Goal: Check status: Check status

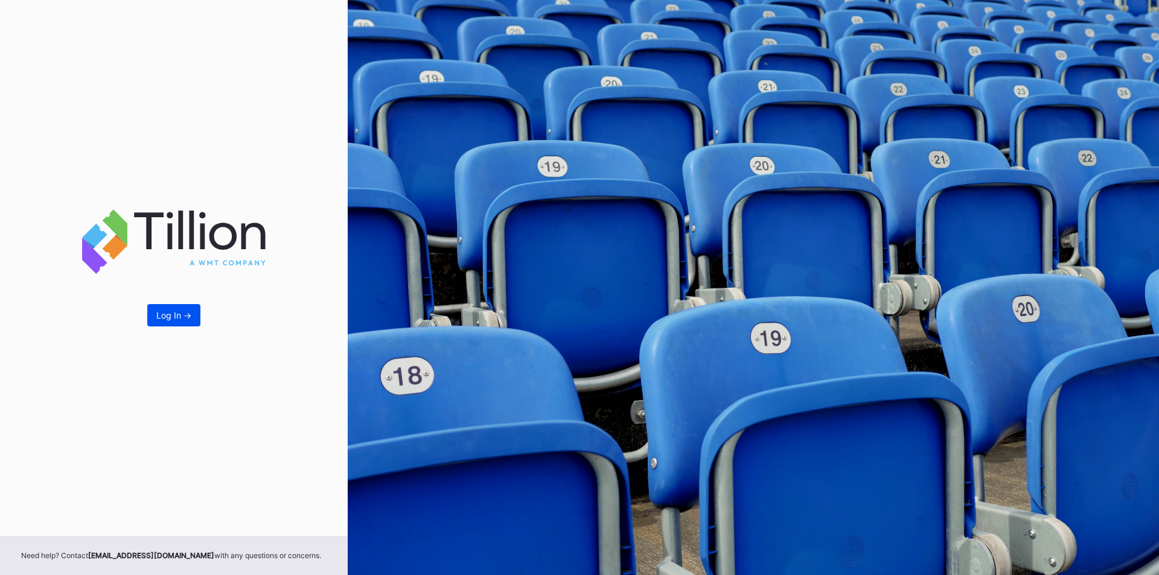
click at [180, 311] on div "Log In ->" at bounding box center [173, 315] width 35 height 10
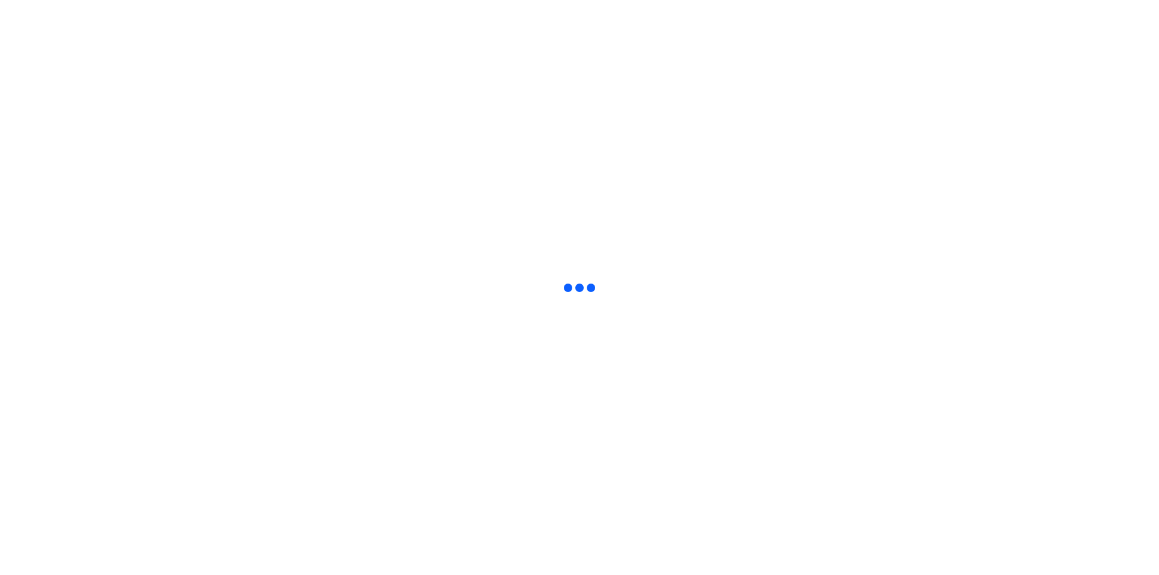
click at [180, 5] on html at bounding box center [579, 2] width 1159 height 5
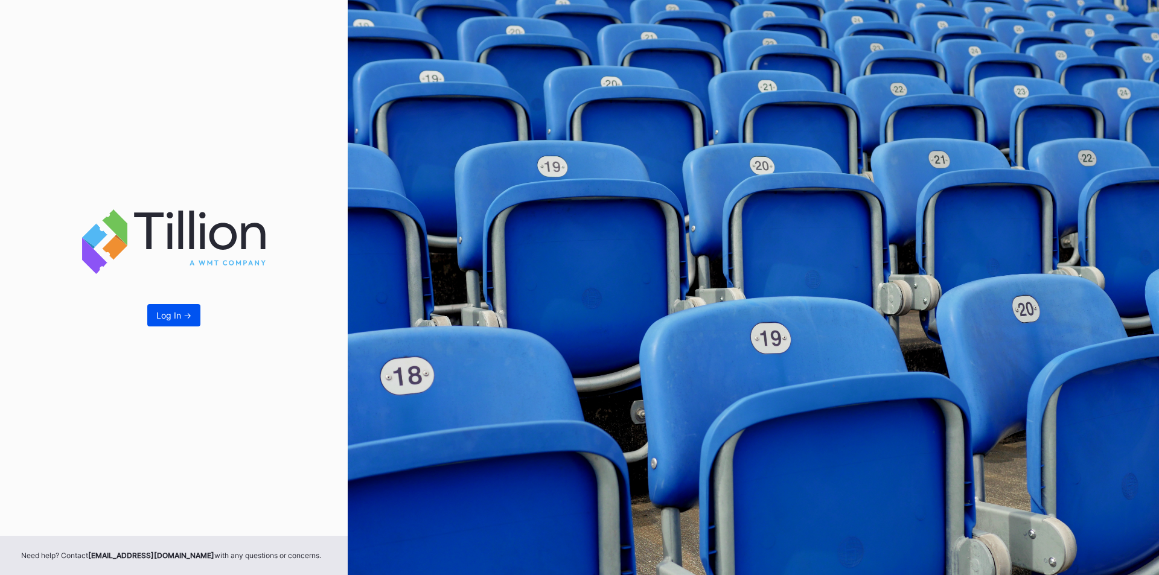
click at [168, 308] on button "Log In ->" at bounding box center [173, 315] width 53 height 22
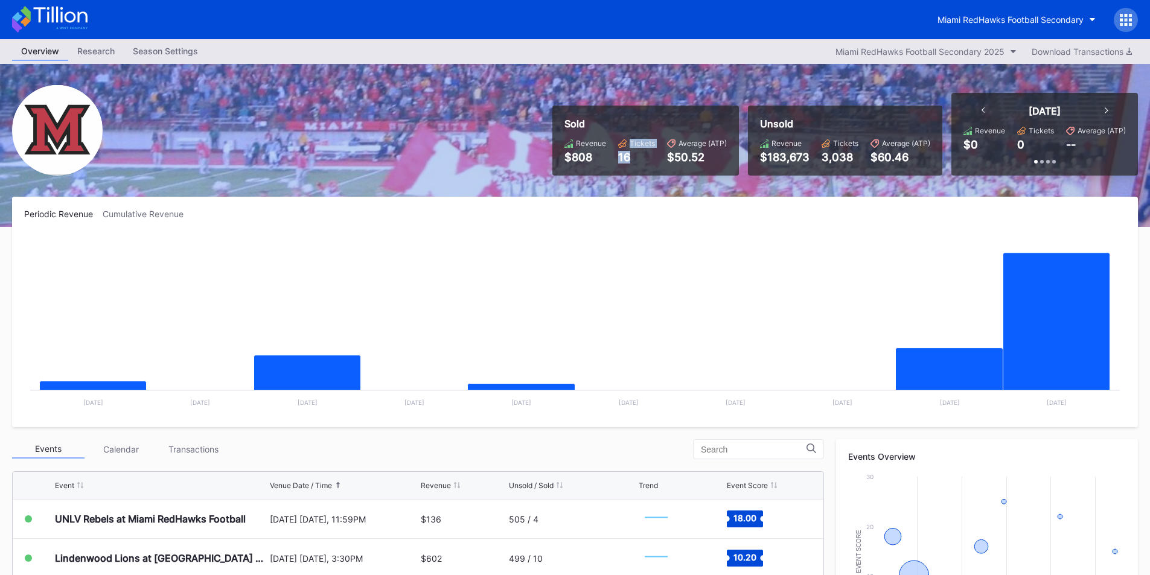
drag, startPoint x: 632, startPoint y: 158, endPoint x: 603, endPoint y: 153, distance: 28.8
click at [603, 153] on div "Revenue $808 Tickets 16 Average (ATP) $50.52" at bounding box center [645, 151] width 162 height 25
click at [626, 156] on div "16" at bounding box center [636, 157] width 37 height 13
drag, startPoint x: 641, startPoint y: 161, endPoint x: 563, endPoint y: 122, distance: 87.4
click at [563, 122] on div "Sold Revenue $808 Tickets 16 Average (ATP) $50.52" at bounding box center [645, 141] width 186 height 70
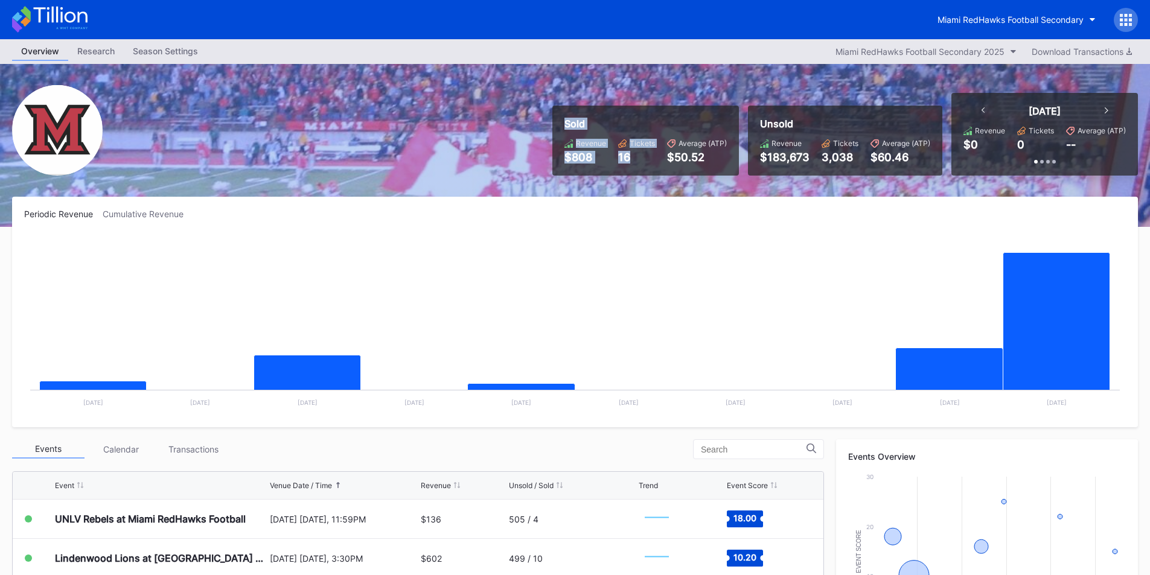
click at [563, 122] on div "Sold Revenue $808 Tickets 16 Average (ATP) $50.52" at bounding box center [645, 141] width 186 height 70
drag, startPoint x: 565, startPoint y: 122, endPoint x: 719, endPoint y: 166, distance: 160.1
click at [719, 166] on div "Sold Revenue $808 Tickets 16 Average (ATP) $50.52" at bounding box center [645, 141] width 186 height 70
click at [719, 162] on div "$50.52" at bounding box center [697, 157] width 60 height 13
drag, startPoint x: 719, startPoint y: 158, endPoint x: 559, endPoint y: 121, distance: 164.0
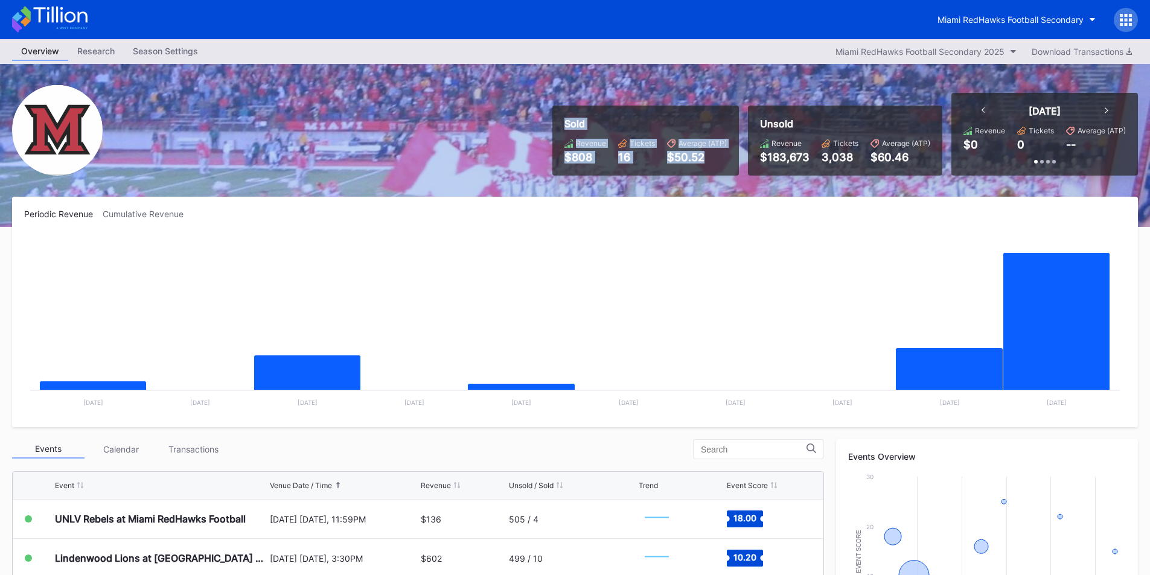
click at [559, 121] on div "Sold Revenue $808 Tickets 16 Average (ATP) $50.52" at bounding box center [645, 141] width 186 height 70
click at [568, 118] on div "Sold" at bounding box center [645, 124] width 162 height 12
